Goal: Information Seeking & Learning: Compare options

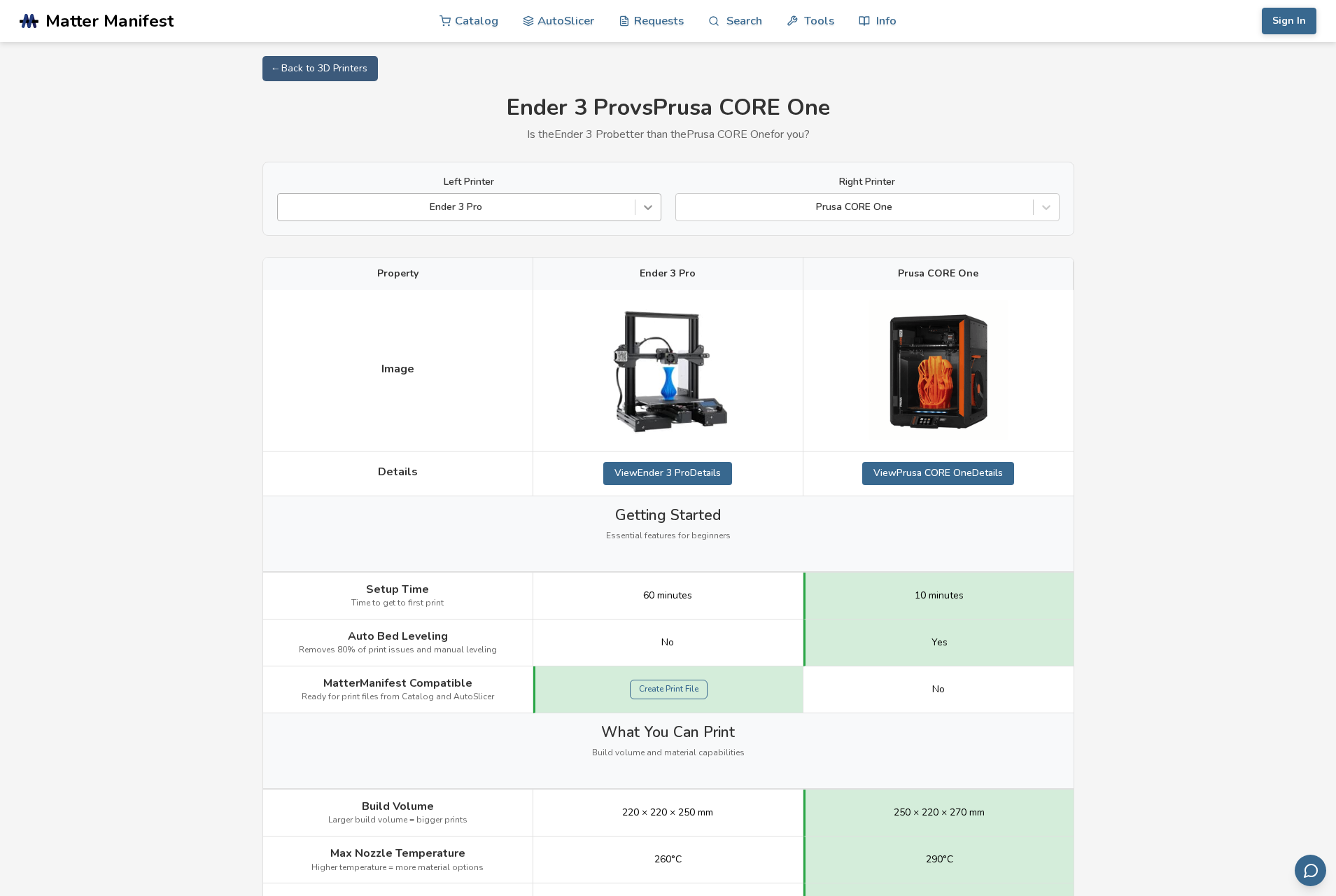
click at [639, 204] on div at bounding box center [648, 207] width 25 height 25
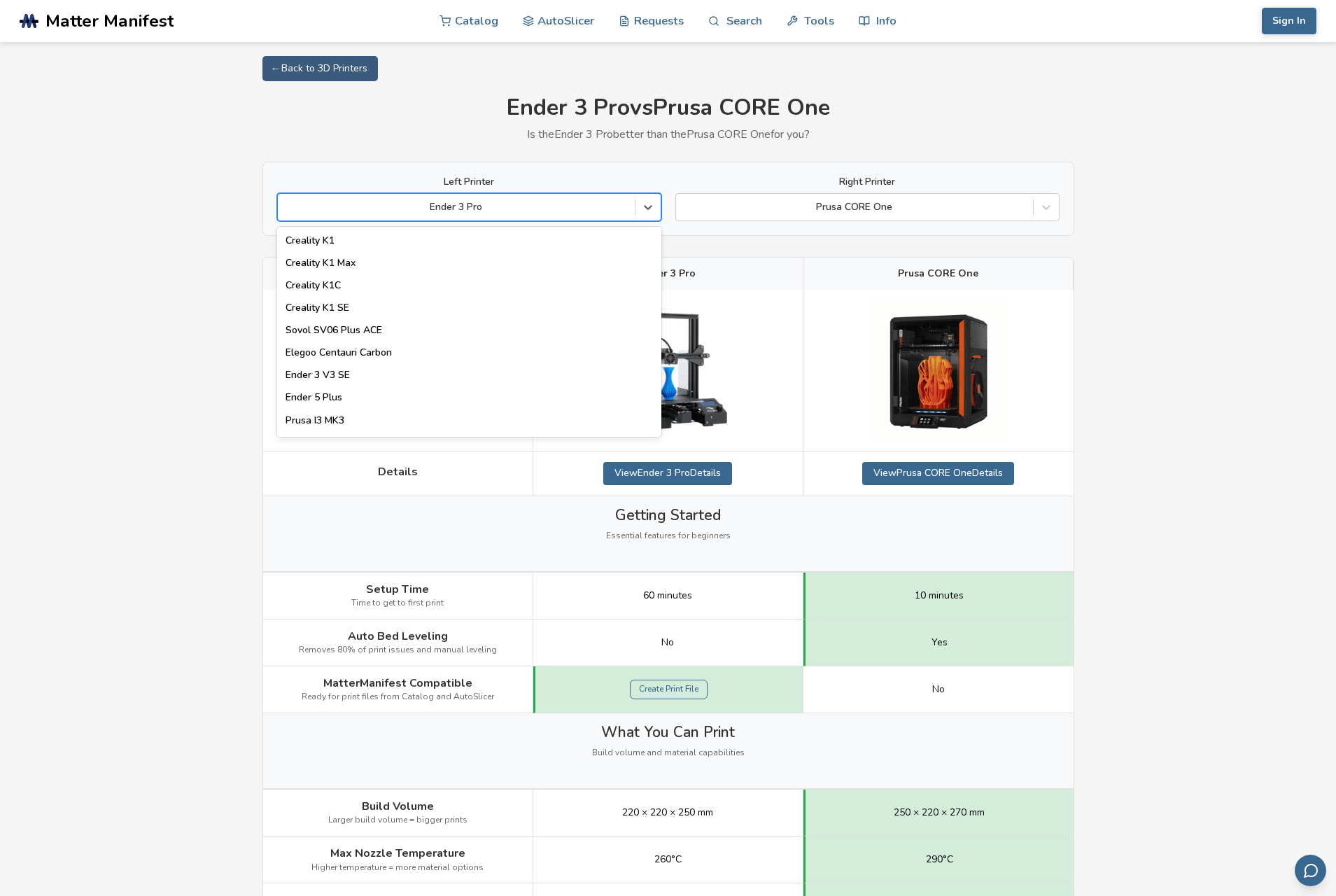
scroll to position [350, 0]
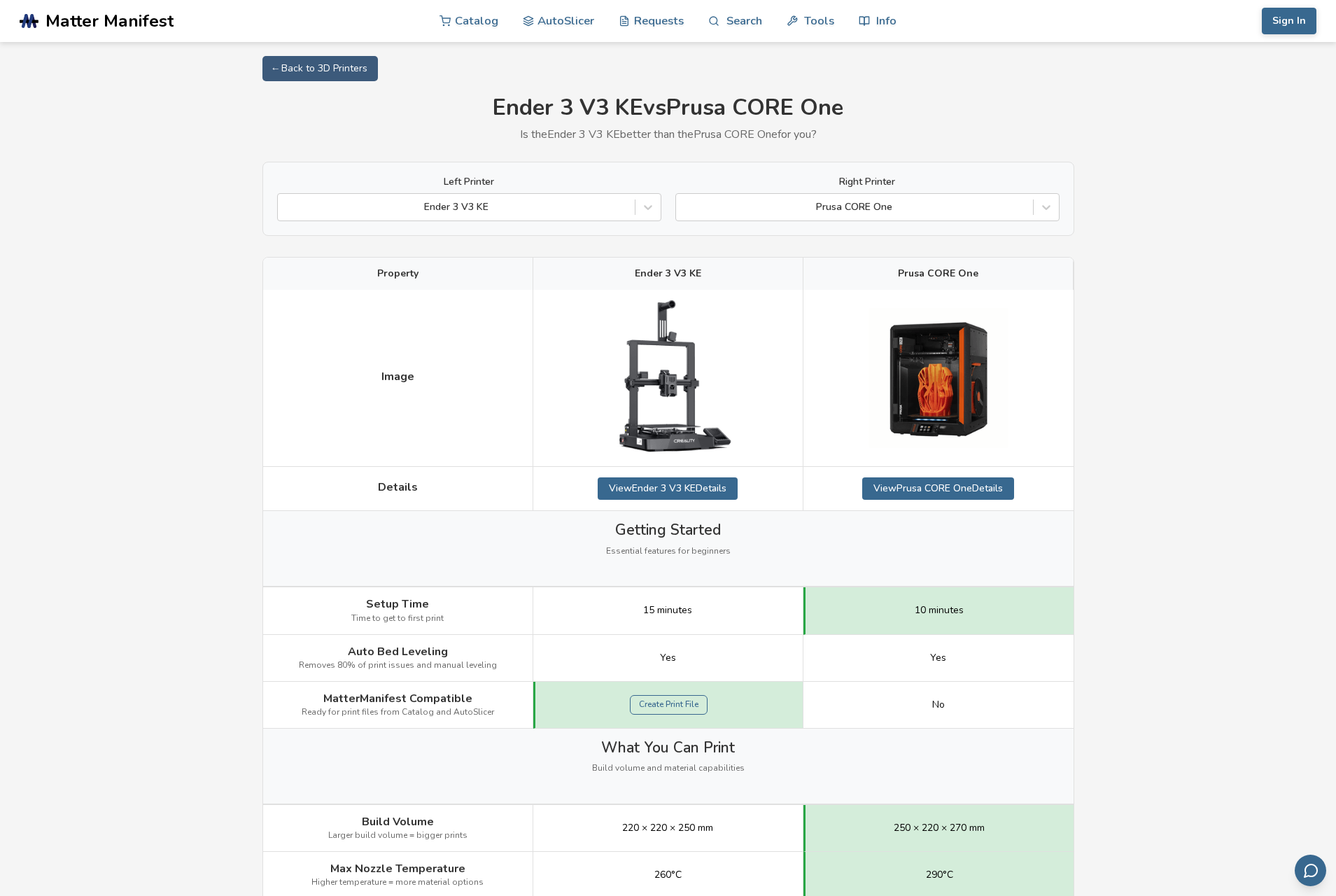
drag, startPoint x: 0, startPoint y: 0, endPoint x: 444, endPoint y: 462, distance: 640.8
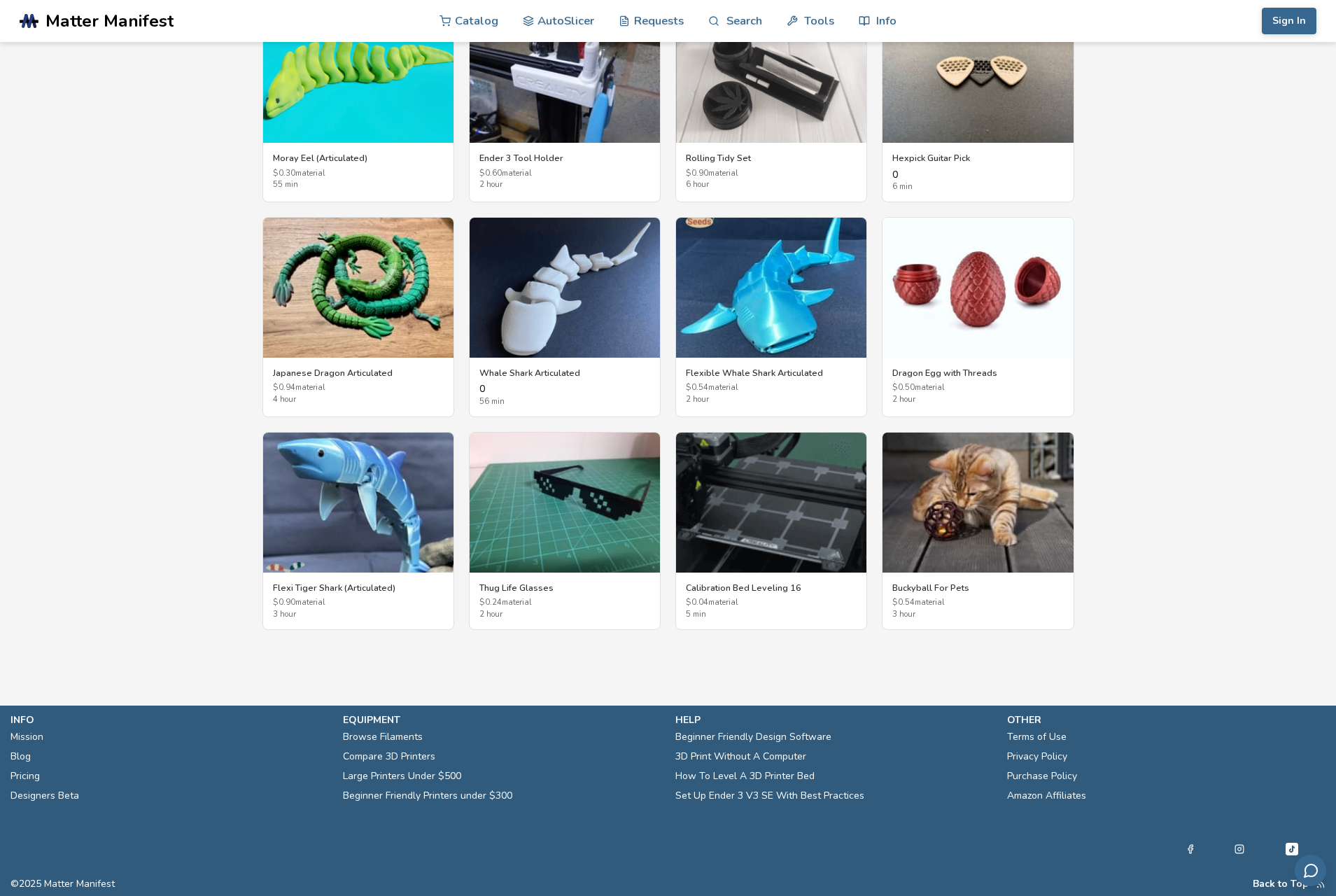
scroll to position [2371, 0]
